Goal: Transaction & Acquisition: Purchase product/service

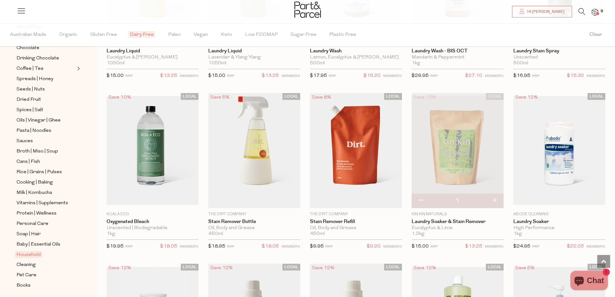
scroll to position [161, 0]
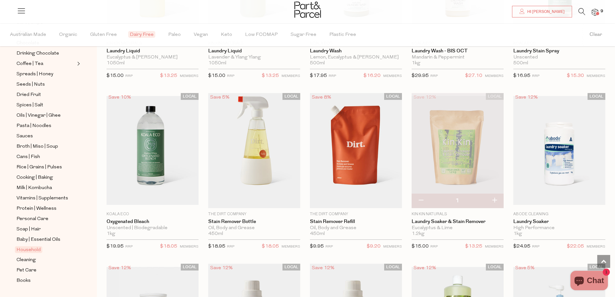
click at [599, 9] on span "9" at bounding box center [602, 11] width 6 height 6
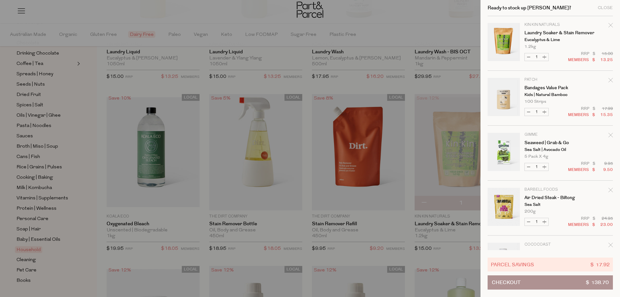
scroll to position [0, 0]
click at [606, 8] on div "Close" at bounding box center [604, 8] width 15 height 4
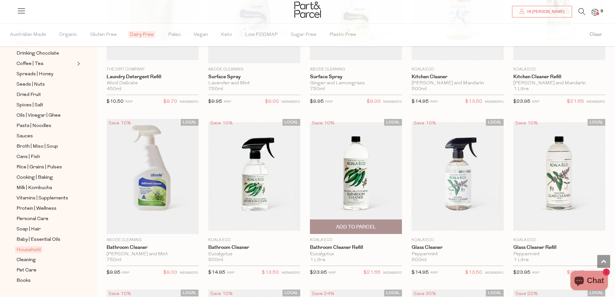
scroll to position [2119, 0]
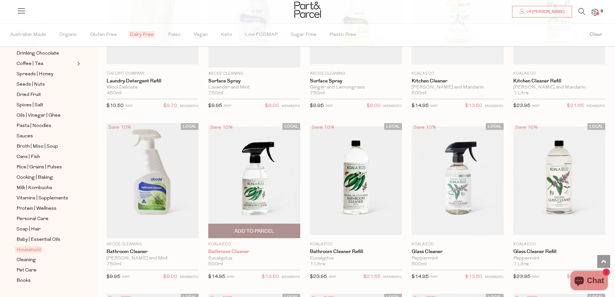
click at [239, 248] on link "Bathroom Cleaner" at bounding box center [254, 251] width 92 height 6
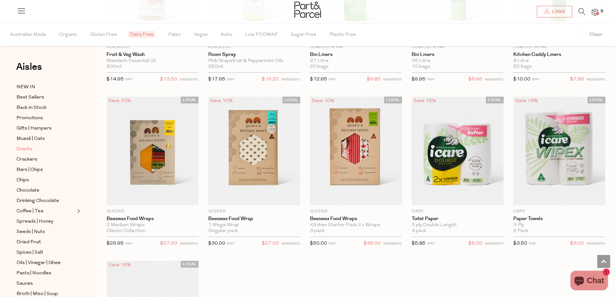
click at [25, 145] on span "Snacks" at bounding box center [24, 149] width 16 height 8
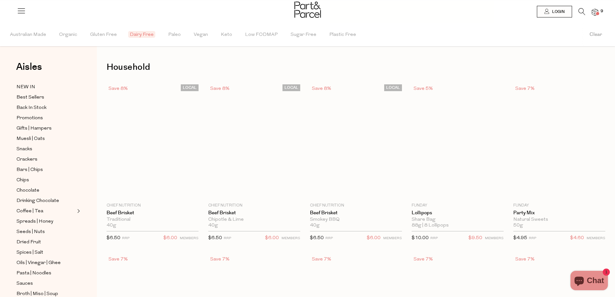
click at [136, 34] on span "Dairy Free" at bounding box center [141, 34] width 27 height 7
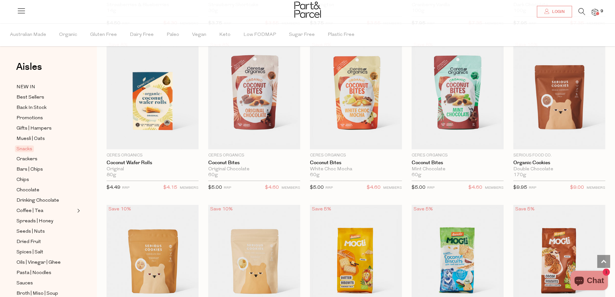
scroll to position [1033, 0]
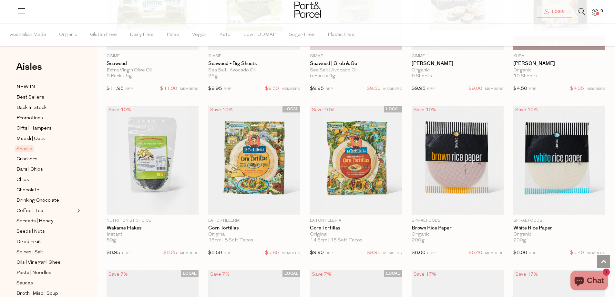
scroll to position [1968, 0]
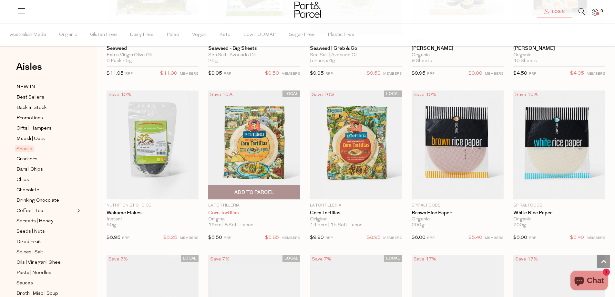
click at [231, 210] on link "Corn Tortillas" at bounding box center [254, 213] width 92 height 6
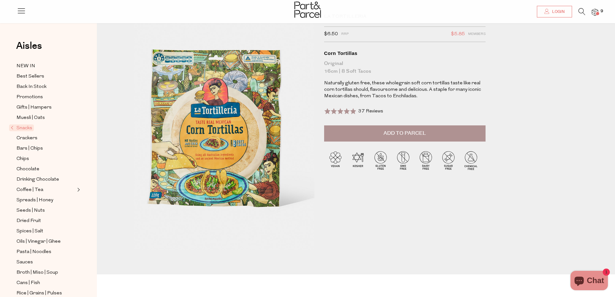
scroll to position [32, 0]
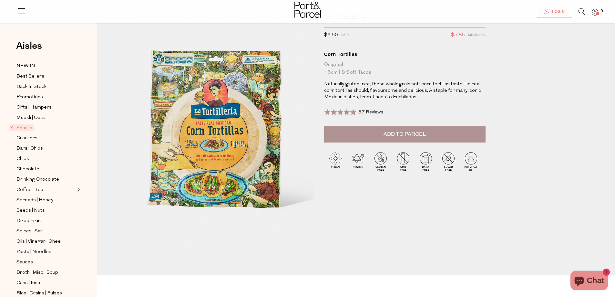
click at [418, 136] on span "Add to Parcel" at bounding box center [404, 133] width 42 height 7
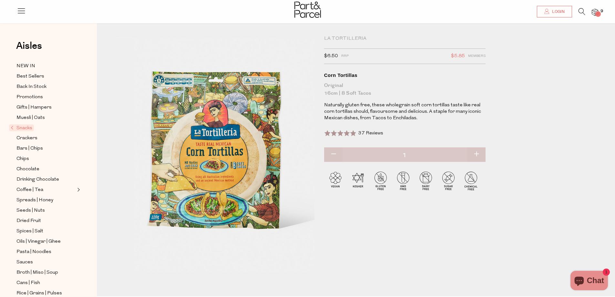
scroll to position [0, 0]
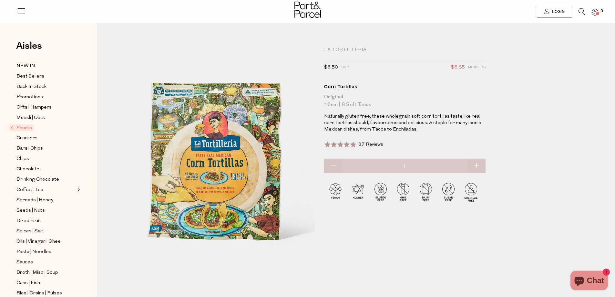
click at [24, 125] on span "Snacks" at bounding box center [21, 127] width 25 height 7
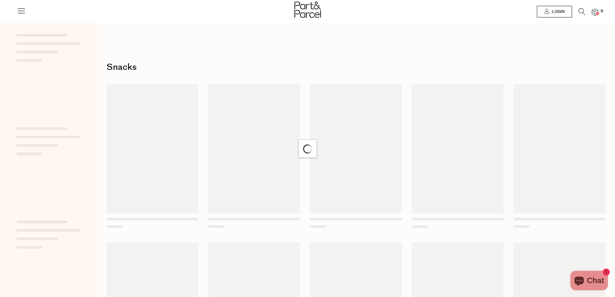
click at [597, 14] on span at bounding box center [597, 13] width 3 height 3
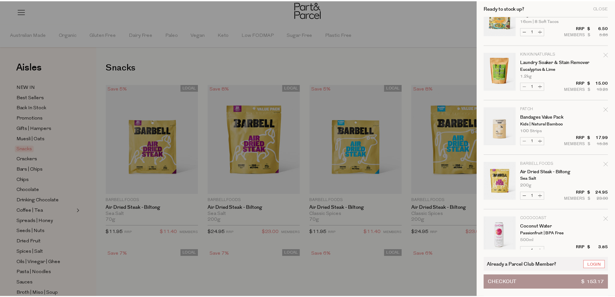
scroll to position [26, 0]
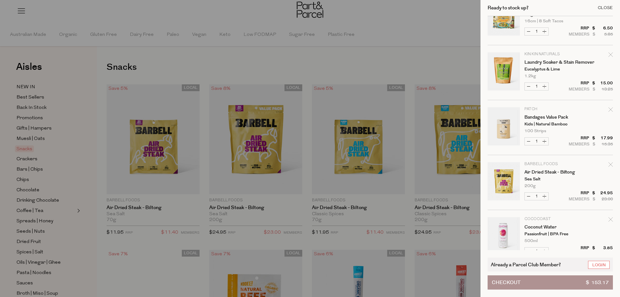
click at [605, 7] on div "Close" at bounding box center [604, 8] width 15 height 4
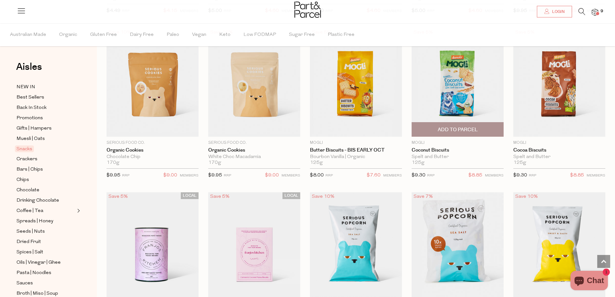
scroll to position [1291, 0]
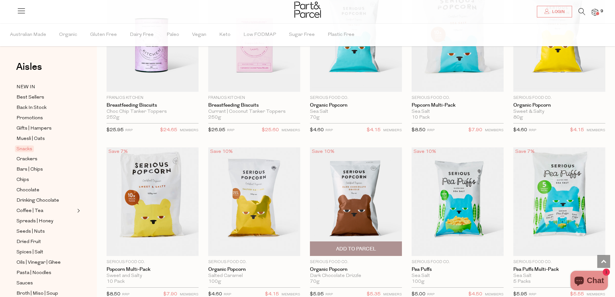
scroll to position [1388, 0]
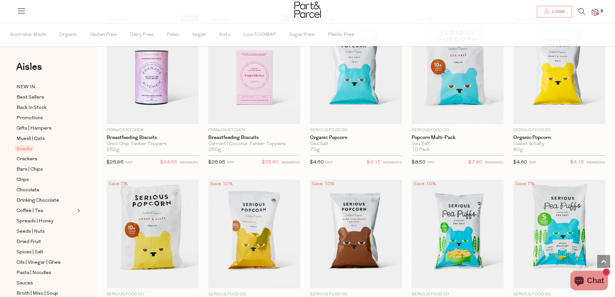
drag, startPoint x: 399, startPoint y: 143, endPoint x: 614, endPoint y: 98, distance: 219.5
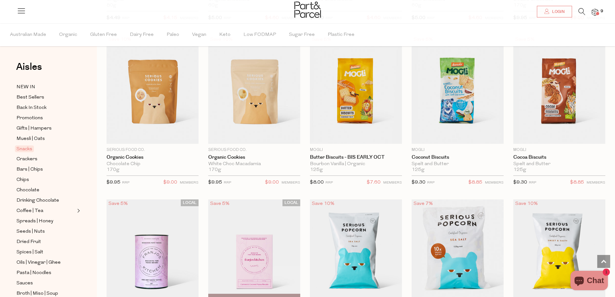
scroll to position [1194, 0]
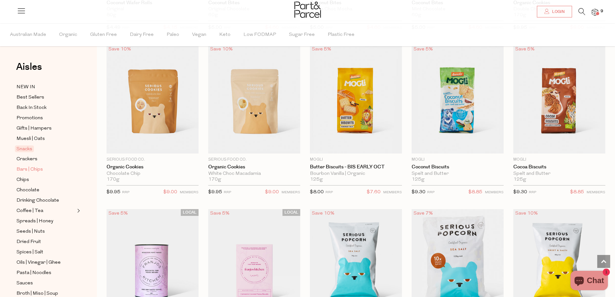
drag, startPoint x: 24, startPoint y: 166, endPoint x: 30, endPoint y: 169, distance: 6.8
click at [25, 166] on span "Bars | Chips" at bounding box center [29, 170] width 26 height 8
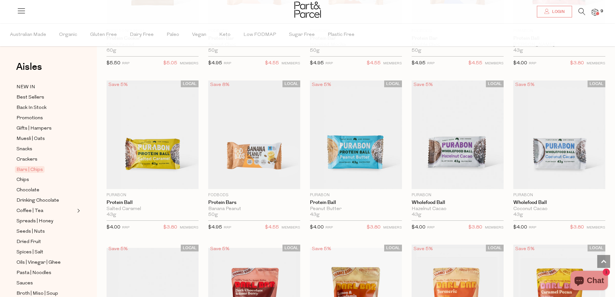
scroll to position [1323, 0]
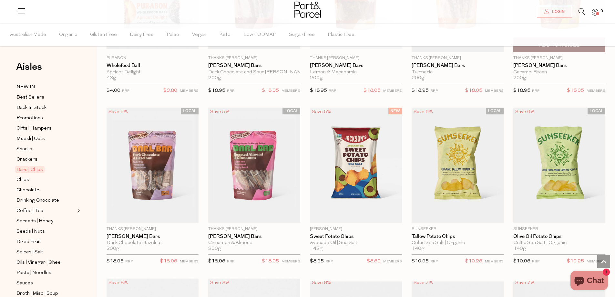
scroll to position [1646, 0]
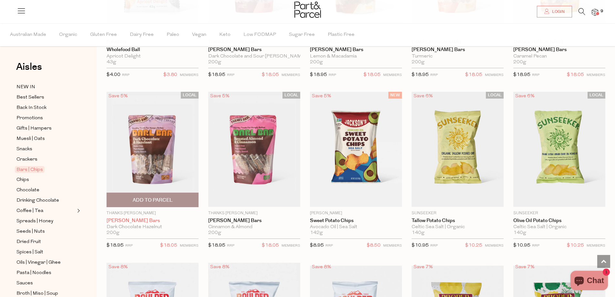
click at [114, 217] on link "Darl Bars" at bounding box center [152, 220] width 92 height 6
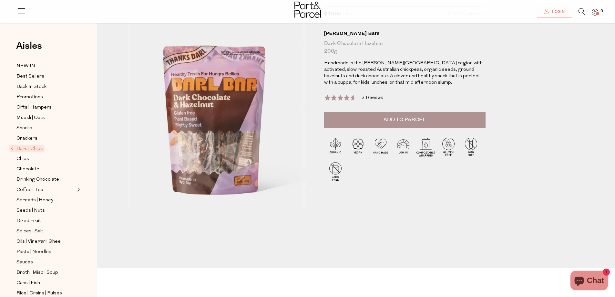
scroll to position [65, 0]
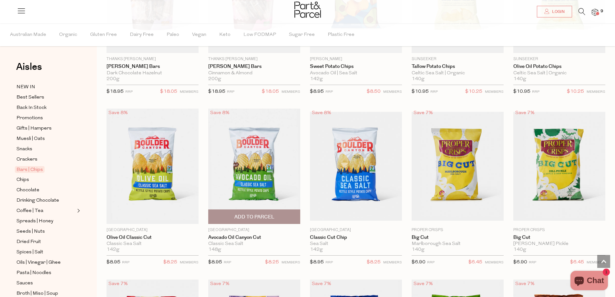
scroll to position [161, 0]
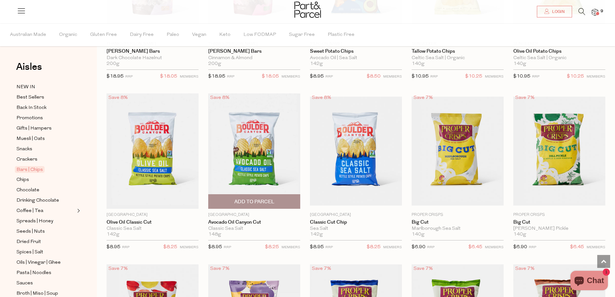
click at [270, 201] on span "Add To Parcel" at bounding box center [254, 201] width 40 height 7
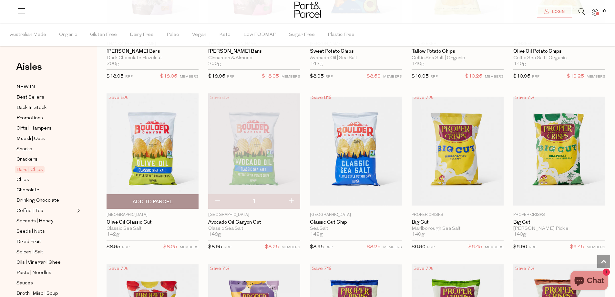
click at [134, 198] on span "Add To Parcel" at bounding box center [153, 201] width 40 height 7
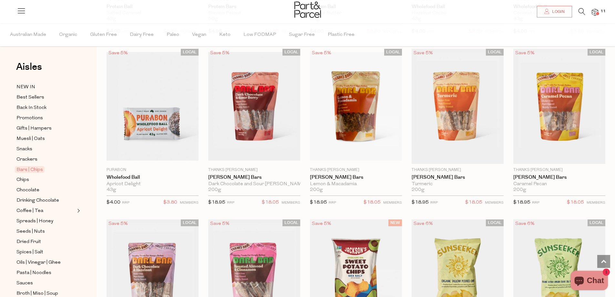
scroll to position [1515, 0]
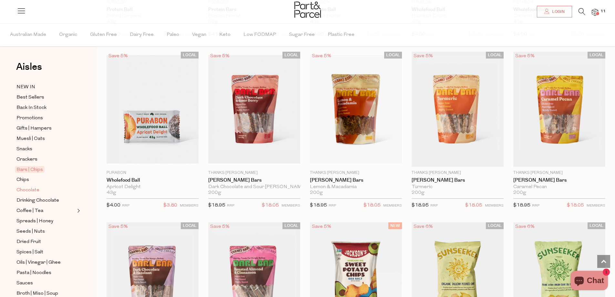
click at [34, 186] on span "Chocolate" at bounding box center [27, 190] width 23 height 8
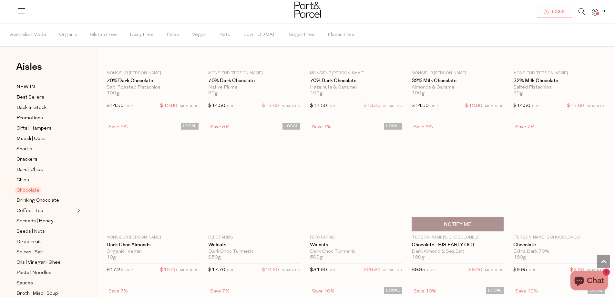
scroll to position [1129, 0]
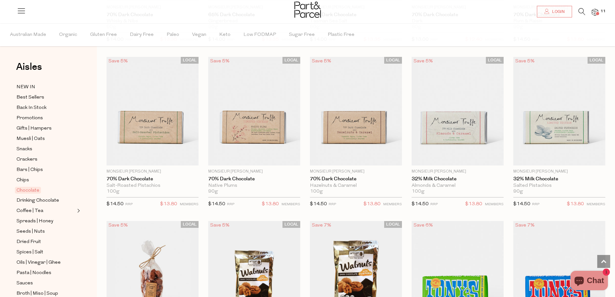
scroll to position [1000, 0]
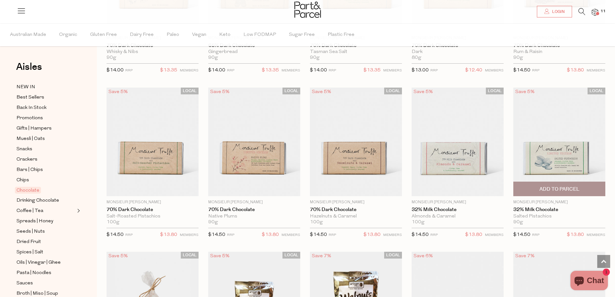
click at [561, 187] on span "Add To Parcel" at bounding box center [559, 189] width 40 height 7
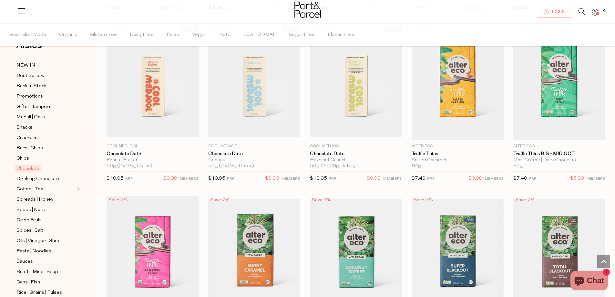
scroll to position [32, 0]
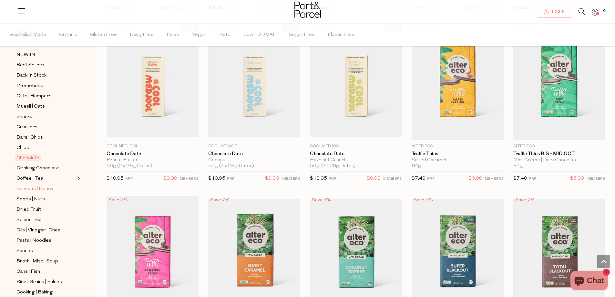
click at [41, 185] on span "Spreads | Honey" at bounding box center [34, 189] width 37 height 8
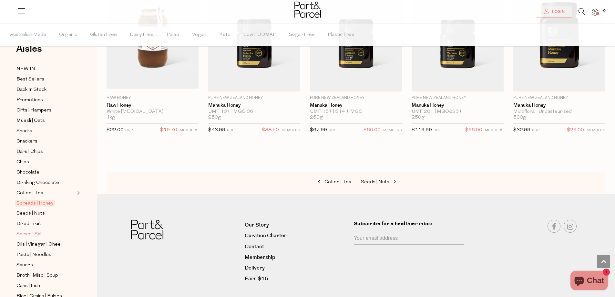
scroll to position [32, 0]
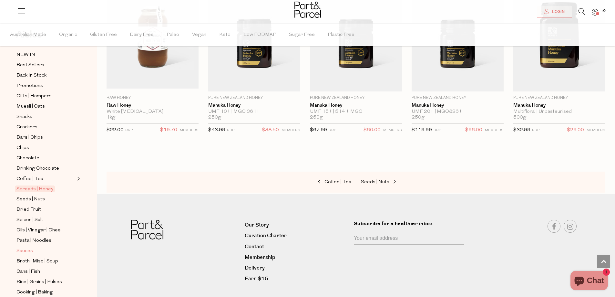
click at [29, 247] on span "Sauces" at bounding box center [24, 251] width 16 height 8
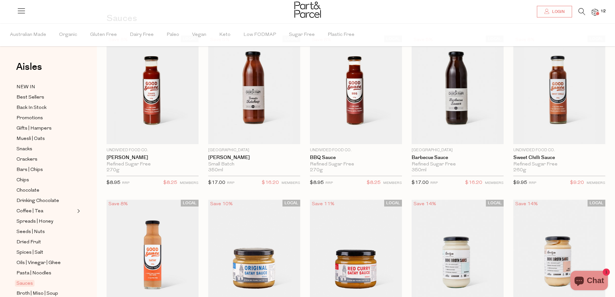
scroll to position [65, 0]
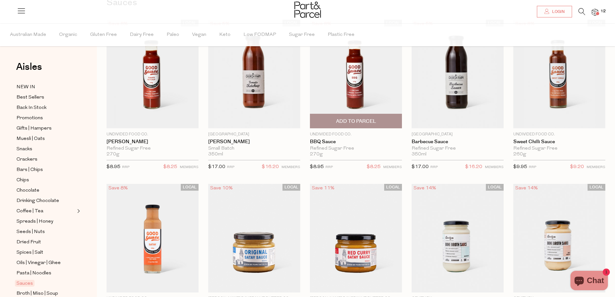
click at [360, 121] on span "Add To Parcel" at bounding box center [356, 121] width 40 height 7
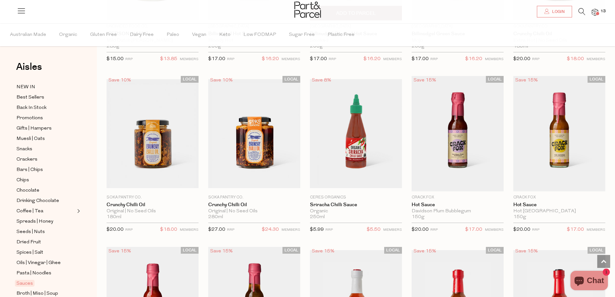
scroll to position [904, 0]
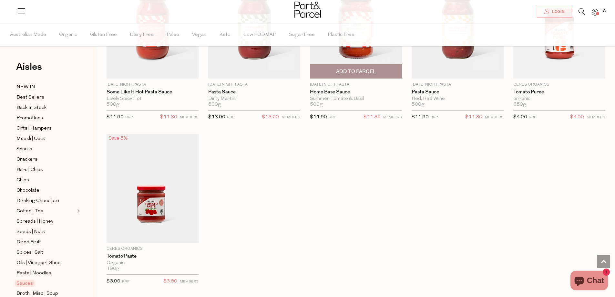
scroll to position [2105, 0]
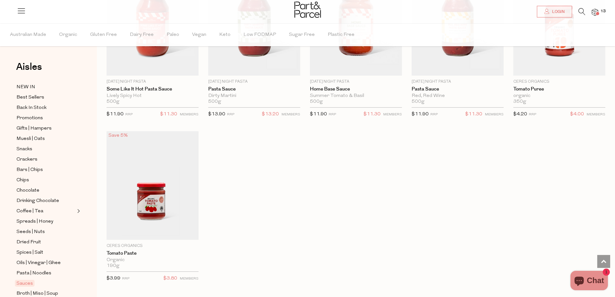
click at [598, 11] on img at bounding box center [594, 12] width 6 height 7
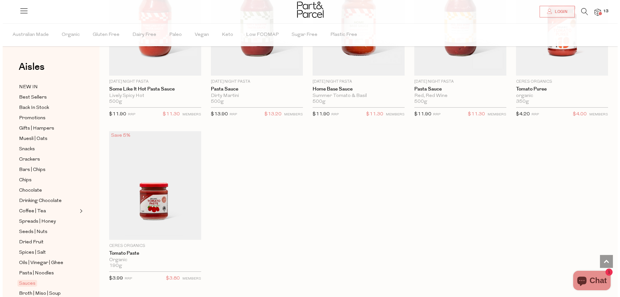
scroll to position [2119, 0]
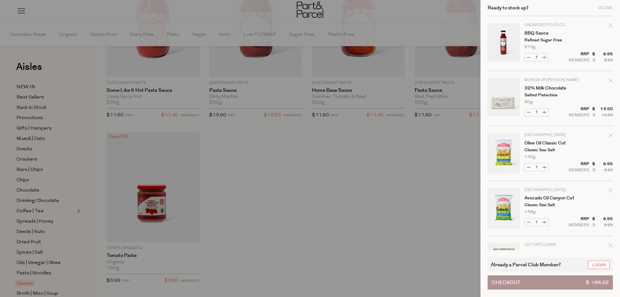
click at [614, 5] on div "Ready to stock up? Close Image Product Total Qty Undivided Food Co. BBQ Sauce R…" at bounding box center [549, 148] width 139 height 297
click at [603, 7] on div "Close" at bounding box center [604, 8] width 15 height 4
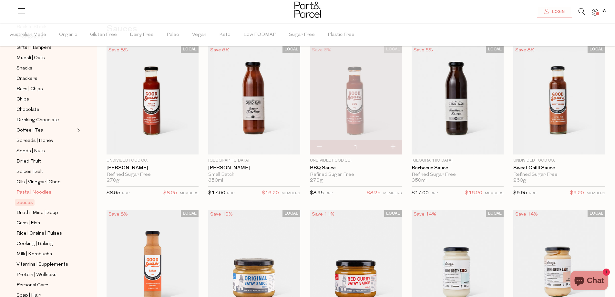
scroll to position [97, 0]
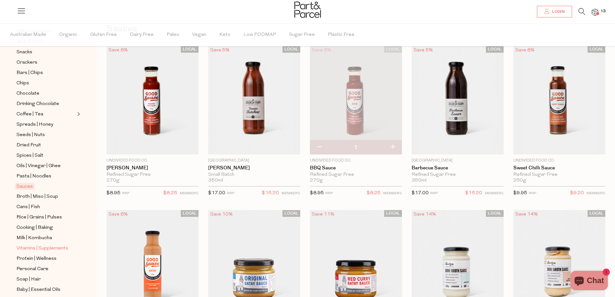
click at [48, 244] on span "Vitamins | Supplements" at bounding box center [42, 248] width 52 height 8
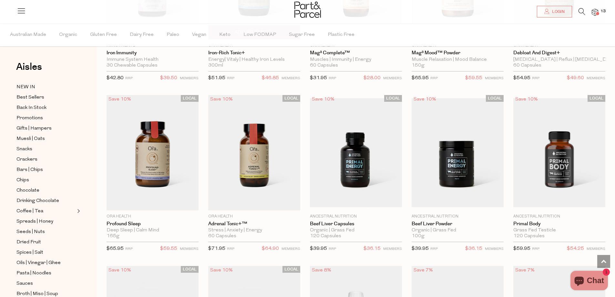
scroll to position [1323, 0]
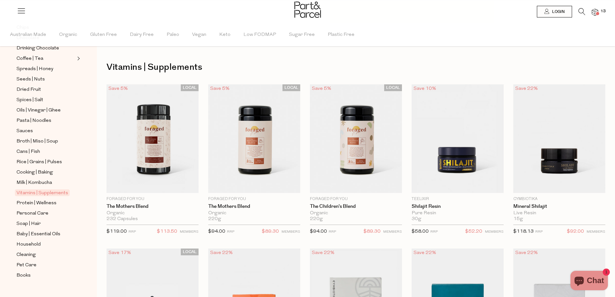
click at [583, 10] on icon at bounding box center [581, 11] width 7 height 7
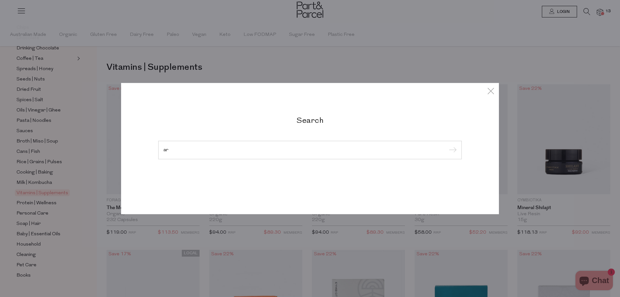
type input "a"
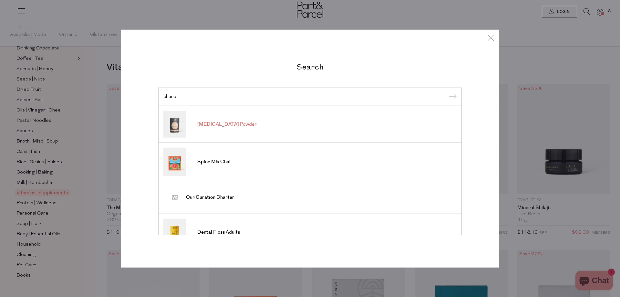
type input "charc"
click at [236, 122] on span "Activated Charcoal Powder" at bounding box center [226, 124] width 59 height 6
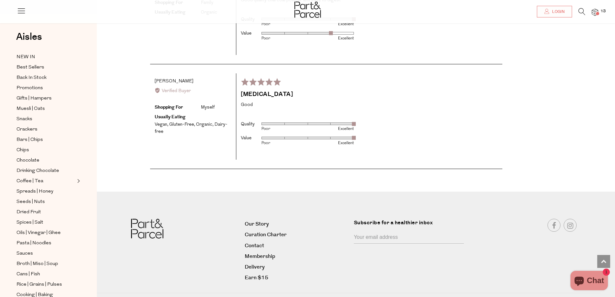
scroll to position [1019, 0]
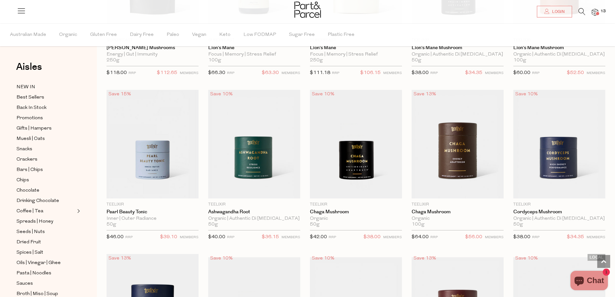
scroll to position [1311, 0]
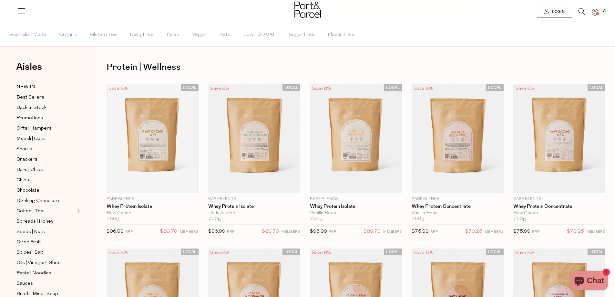
click at [583, 9] on icon at bounding box center [581, 11] width 7 height 7
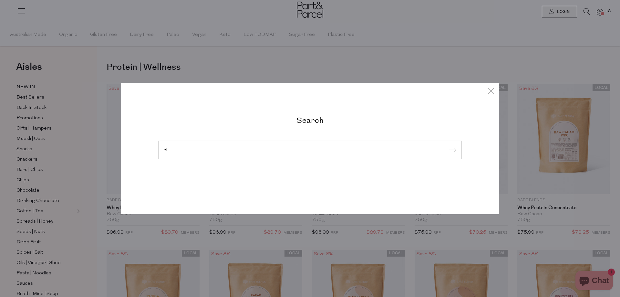
type input "e"
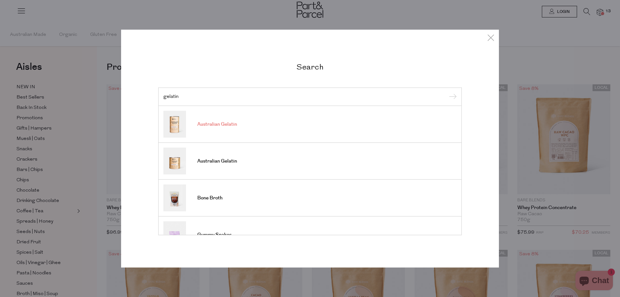
type input "gelatin"
click at [214, 123] on span "Australian Gelatin" at bounding box center [217, 124] width 40 height 6
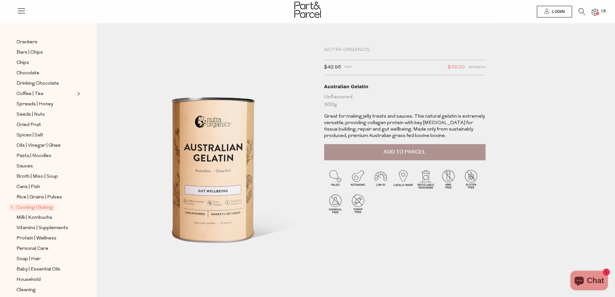
scroll to position [97, 0]
click at [26, 203] on span "Cooking | Baking" at bounding box center [31, 206] width 45 height 7
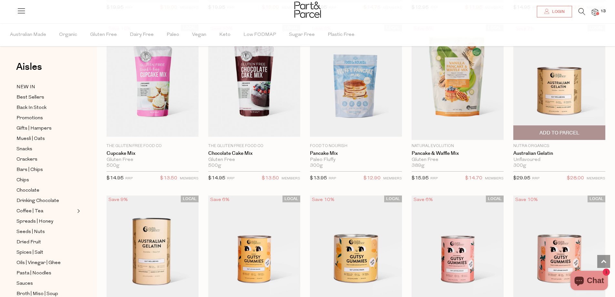
scroll to position [387, 0]
click at [559, 134] on span "Add To Parcel" at bounding box center [559, 133] width 40 height 7
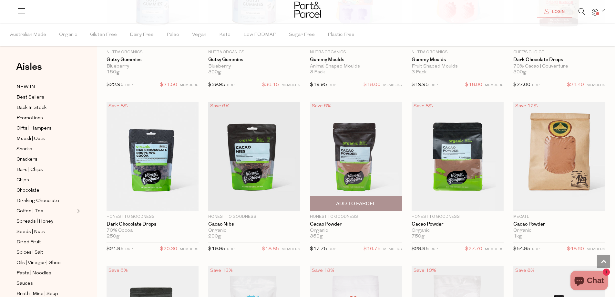
scroll to position [807, 0]
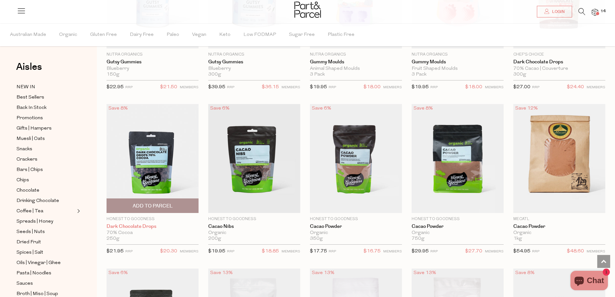
click at [153, 223] on link "Dark Chocolate Drops" at bounding box center [152, 226] width 92 height 6
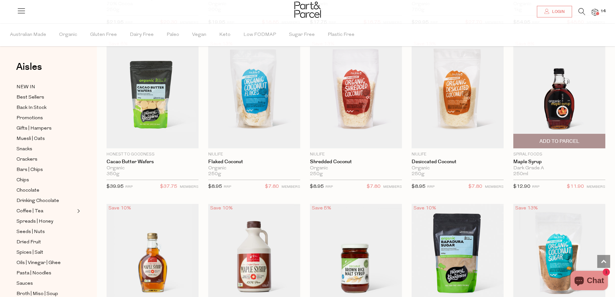
scroll to position [1036, 0]
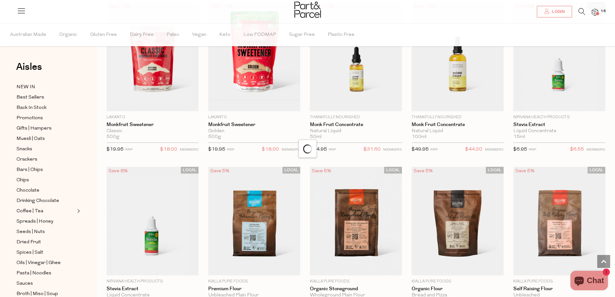
scroll to position [1391, 0]
